Goal: Transaction & Acquisition: Purchase product/service

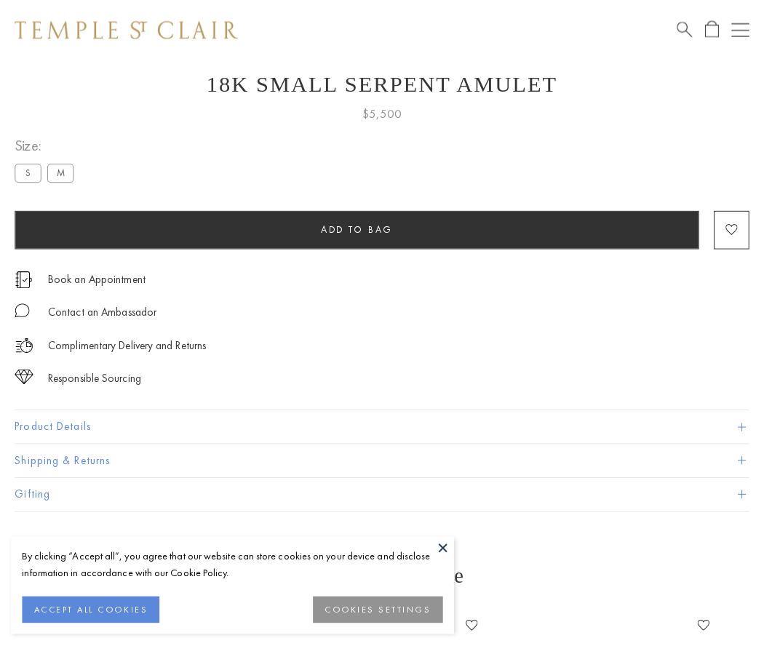
scroll to position [58, 0]
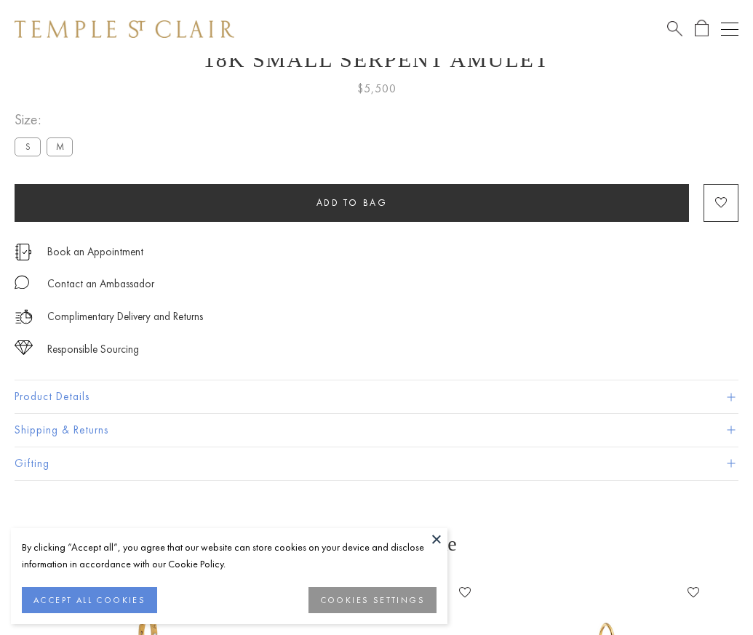
click at [352, 202] on span "Add to bag" at bounding box center [352, 203] width 71 height 12
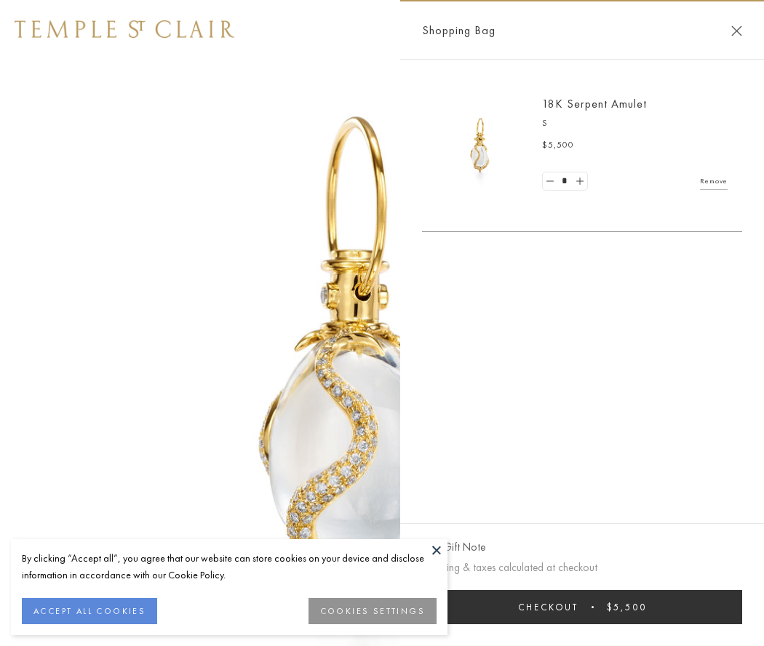
click at [582, 607] on button "Checkout $5,500" at bounding box center [582, 607] width 320 height 34
